Goal: Task Accomplishment & Management: Use online tool/utility

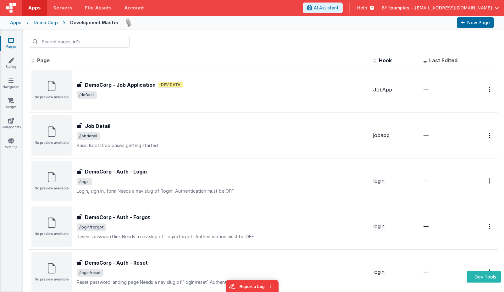
click at [133, 89] on div "DemoCorp - Job Application DemoCorp - Job Application Dev Data /default" at bounding box center [222, 90] width 291 height 18
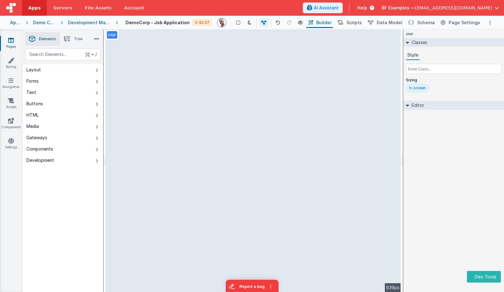
click at [21, 22] on div "Apps" at bounding box center [15, 22] width 11 height 6
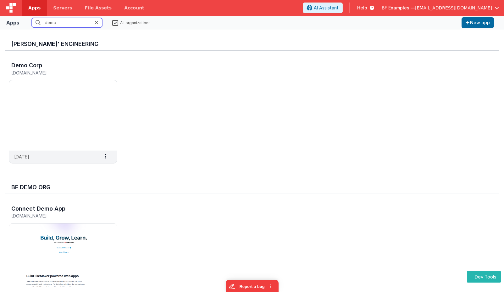
drag, startPoint x: 66, startPoint y: 22, endPoint x: 29, endPoint y: 20, distance: 36.8
click at [28, 20] on fieldset "demo All organizations" at bounding box center [240, 22] width 437 height 9
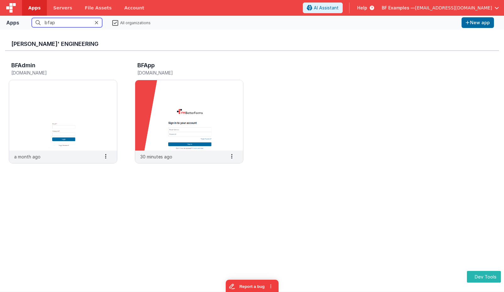
type input "bfapp"
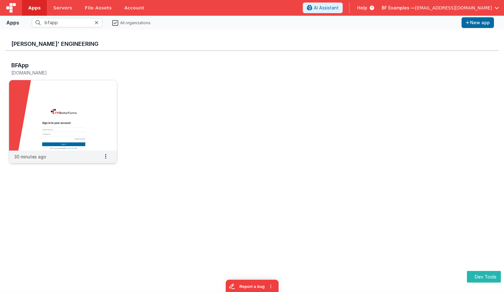
click at [72, 98] on img at bounding box center [63, 115] width 108 height 70
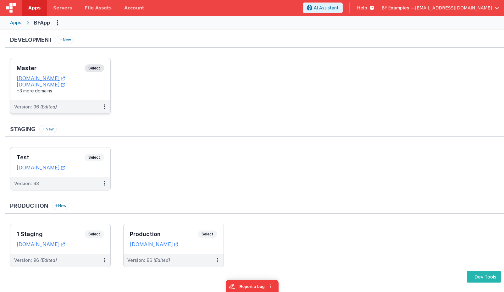
click at [99, 67] on span "Select" at bounding box center [94, 68] width 19 height 8
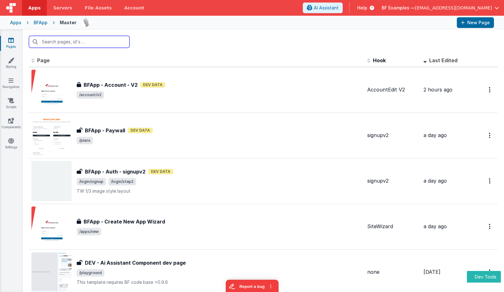
click at [55, 46] on input "text" at bounding box center [79, 42] width 101 height 12
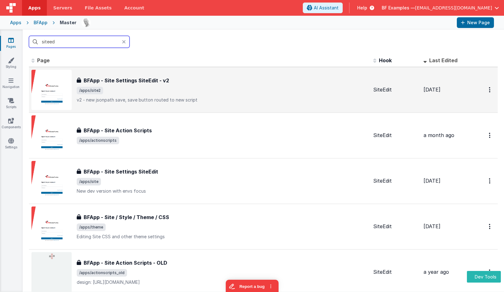
type input "siteed"
click at [167, 98] on p "v2 - new jsonpath save, save button routed to new script" at bounding box center [222, 100] width 291 height 6
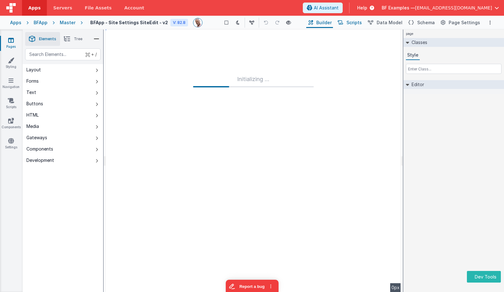
click at [356, 23] on span "Scripts" at bounding box center [353, 22] width 15 height 6
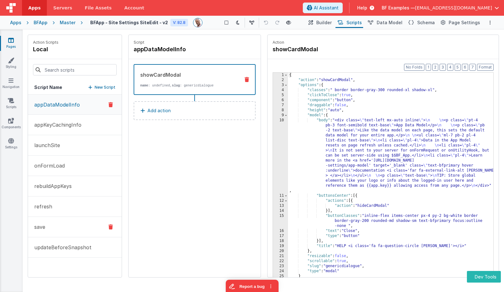
click at [72, 218] on button "save" at bounding box center [75, 227] width 94 height 20
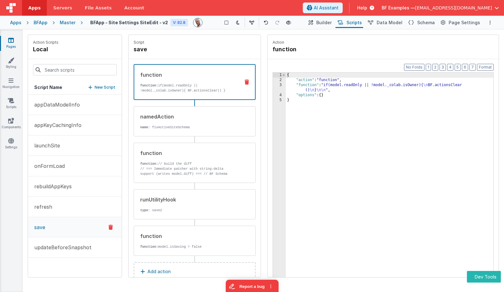
click at [211, 77] on div "function" at bounding box center [187, 75] width 95 height 8
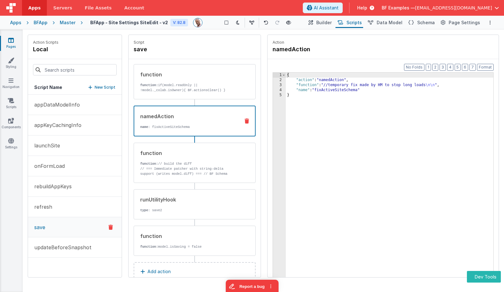
click at [211, 110] on div "namedAction name : fixActiveSiteSchema" at bounding box center [195, 121] width 122 height 31
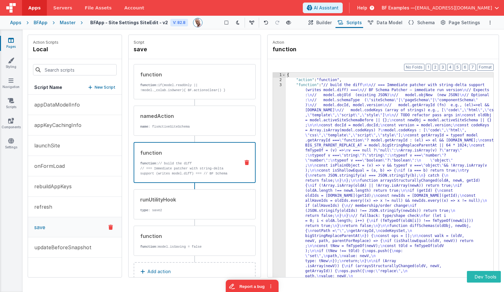
click at [220, 162] on p "function: // build the diff" at bounding box center [187, 163] width 95 height 5
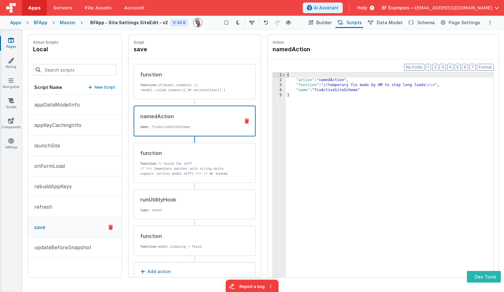
click at [217, 129] on p "name : fixActiveSiteSchema" at bounding box center [187, 126] width 95 height 5
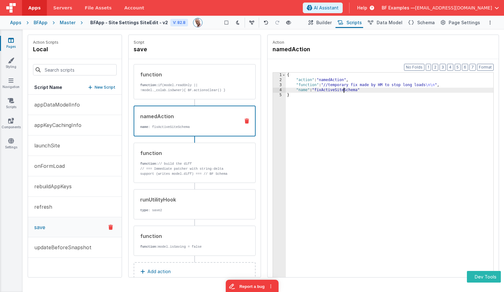
click at [344, 90] on div "{ "action" : "namedAction" , "function" : "//temporary fix made by HM to stop l…" at bounding box center [389, 190] width 207 height 234
